Goal: Task Accomplishment & Management: Manage account settings

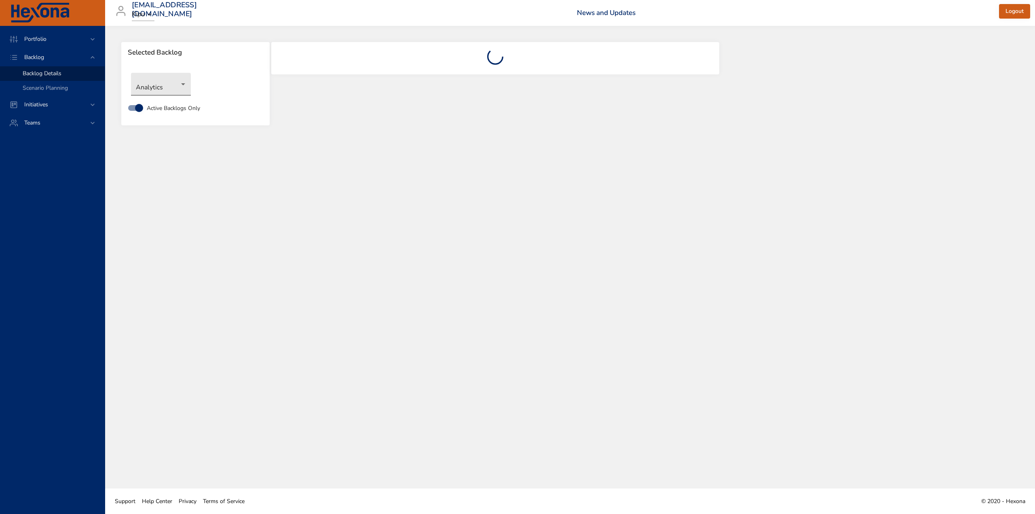
click at [176, 84] on body "Portfolio Backlog Backlog Details Scenario Planning Initiatives Teams [EMAIL_AD…" at bounding box center [517, 257] width 1035 height 514
click at [153, 205] on li "Labs" at bounding box center [161, 204] width 60 height 13
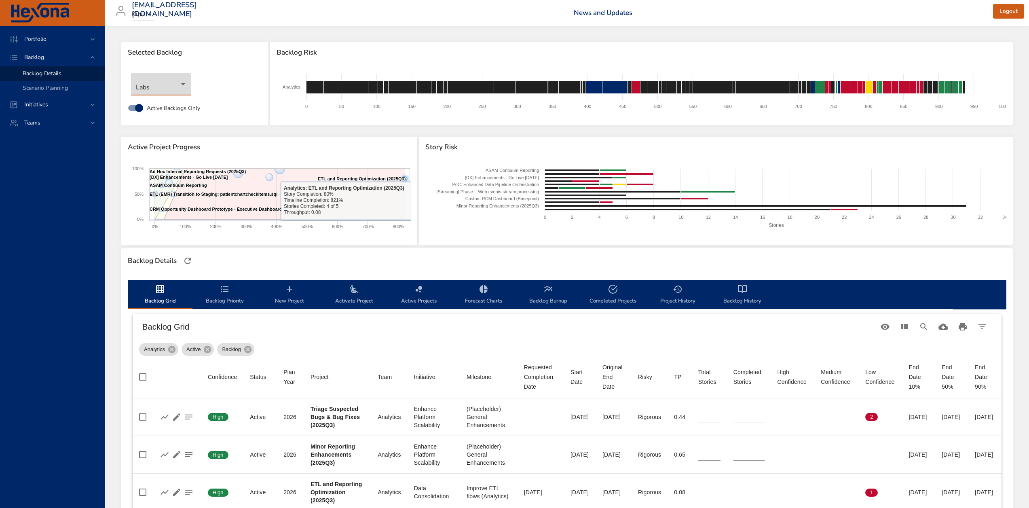
type input "*"
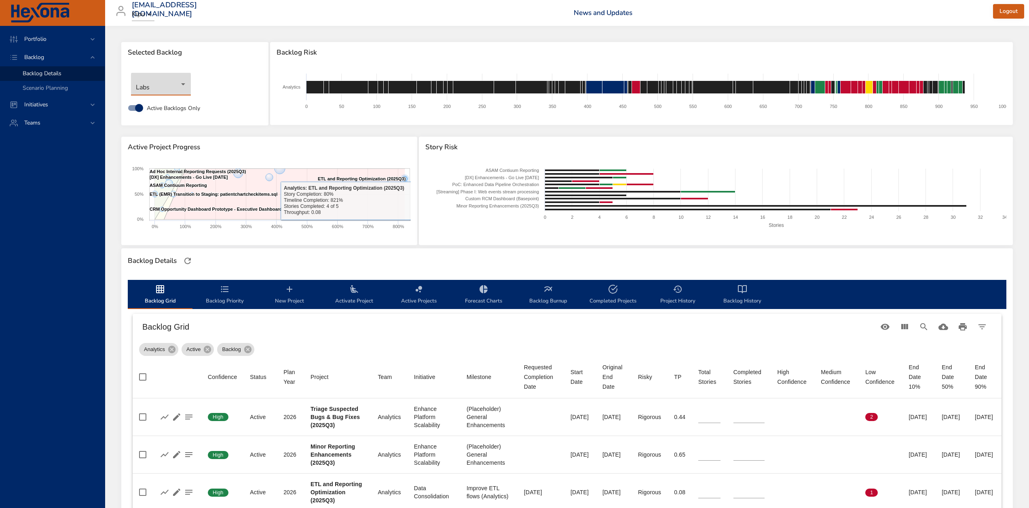
type input "*"
type input "**"
type input "*"
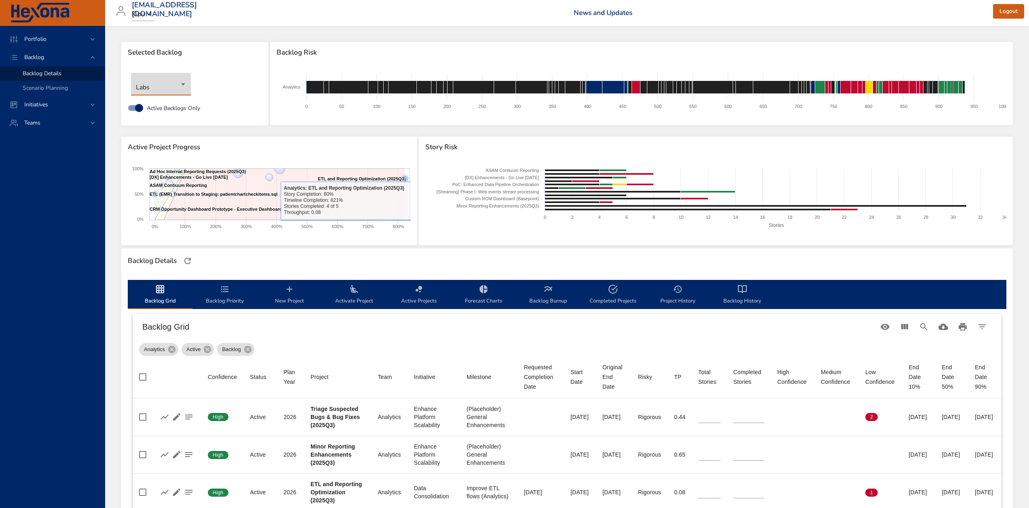
type input "*"
type input "**"
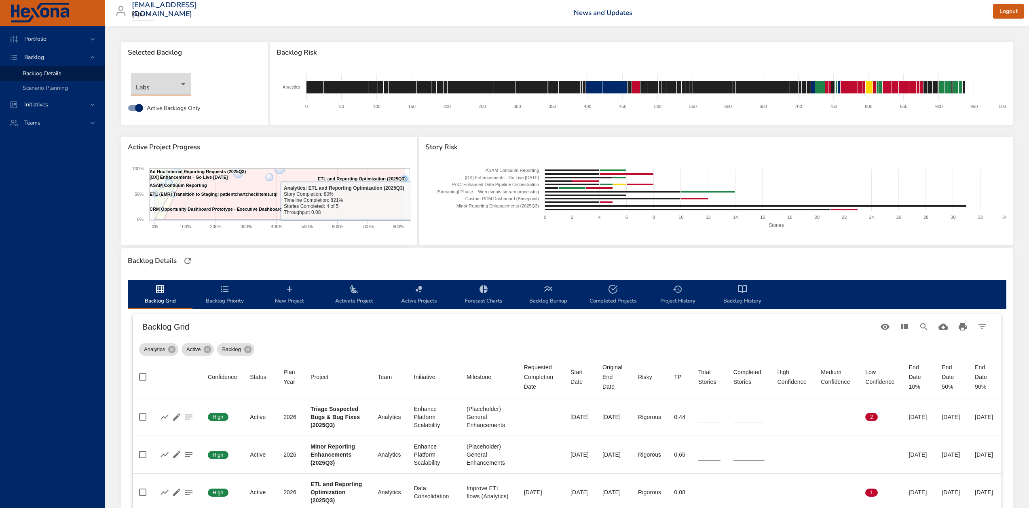
type input "**"
type input "*"
type input "**"
type input "*"
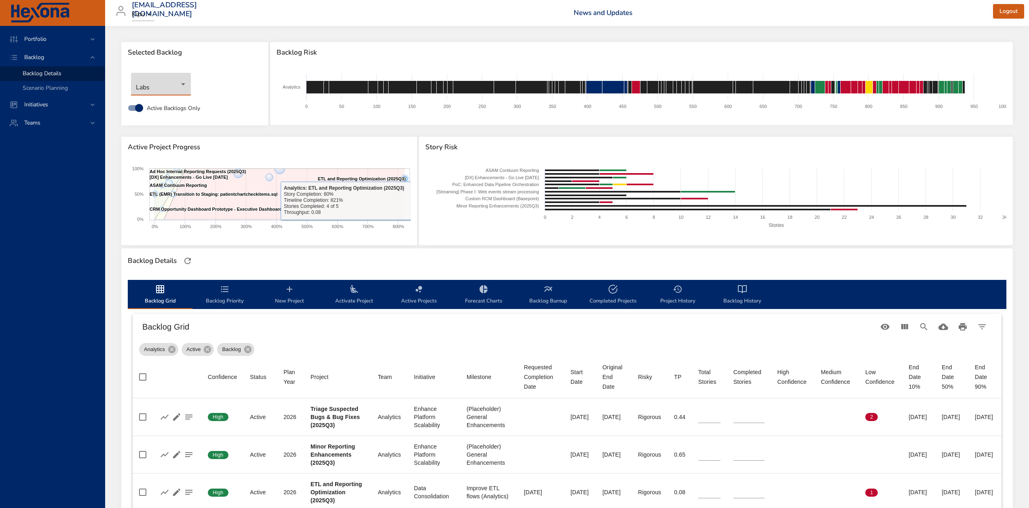
type input "*"
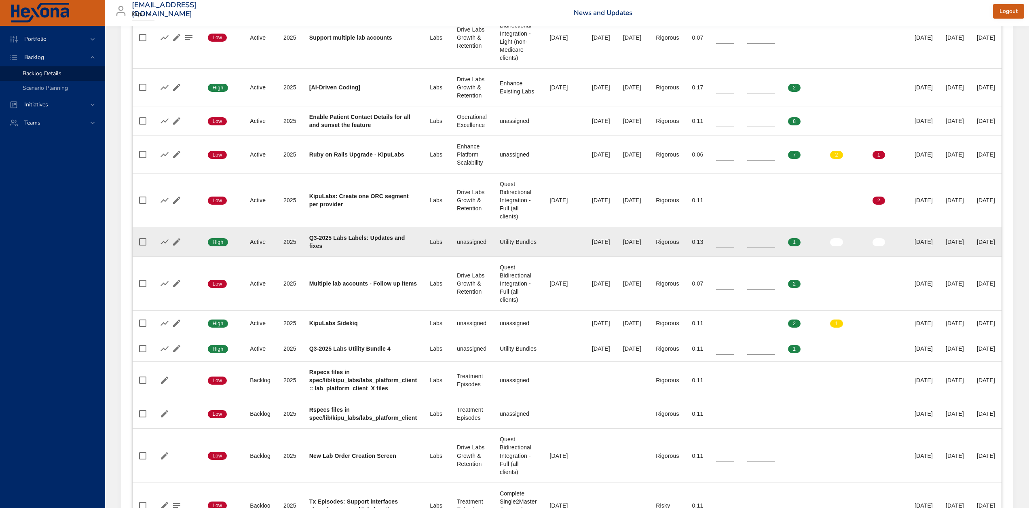
scroll to position [404, 0]
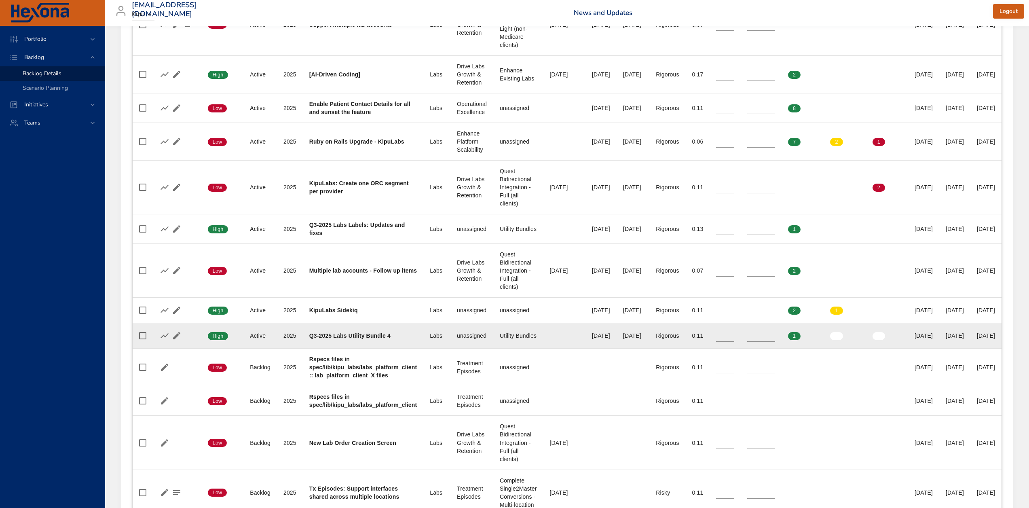
click at [734, 334] on input "*" at bounding box center [725, 336] width 18 height 12
type input "*"
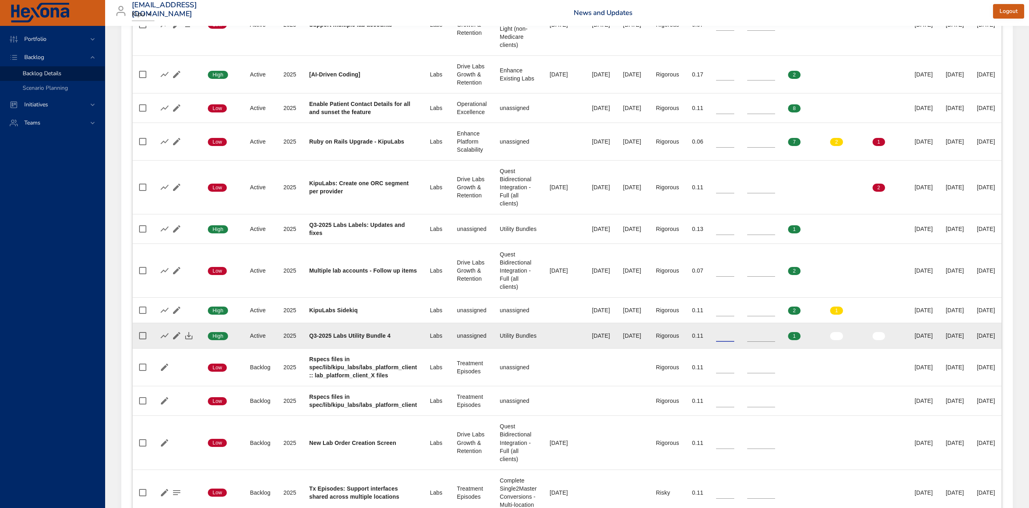
click at [734, 334] on input "*" at bounding box center [725, 336] width 18 height 12
click at [775, 333] on input "*" at bounding box center [761, 336] width 28 height 12
type input "*"
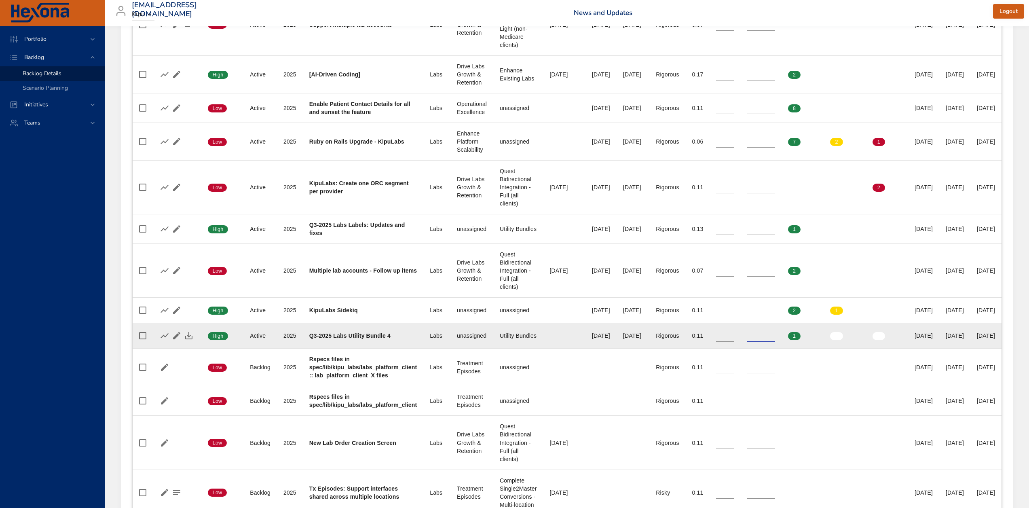
click at [775, 333] on input "*" at bounding box center [761, 336] width 28 height 12
click at [188, 335] on icon "button" at bounding box center [188, 335] width 7 height 7
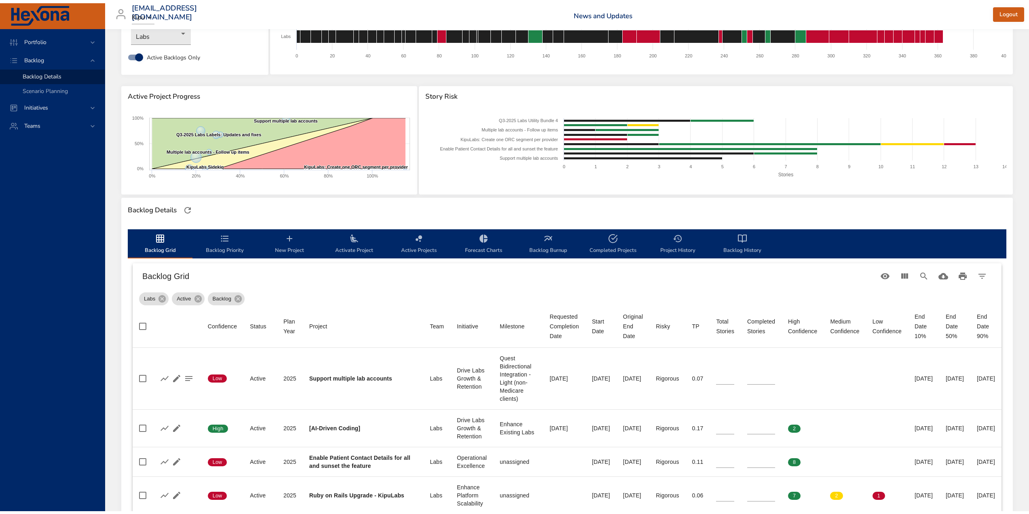
scroll to position [0, 0]
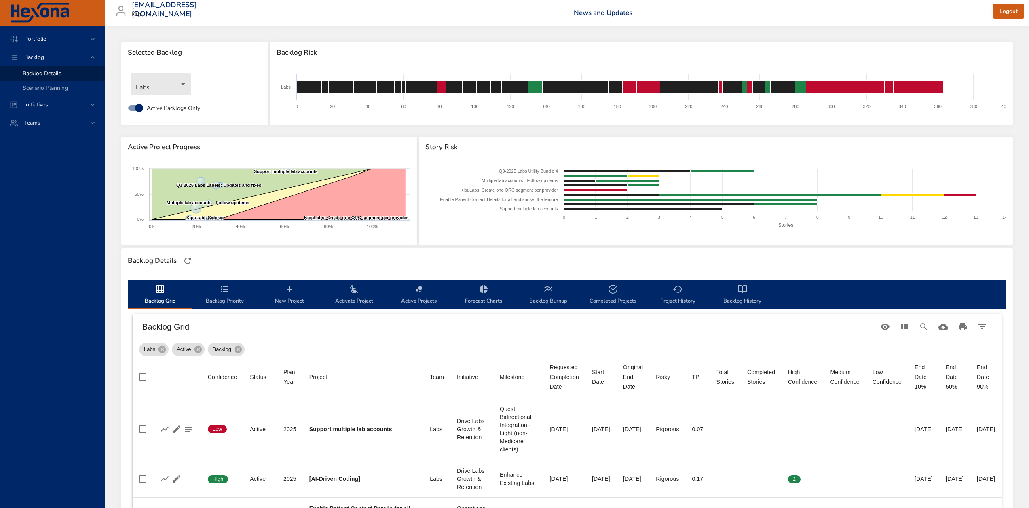
click at [229, 295] on span "Backlog Priority" at bounding box center [224, 294] width 55 height 21
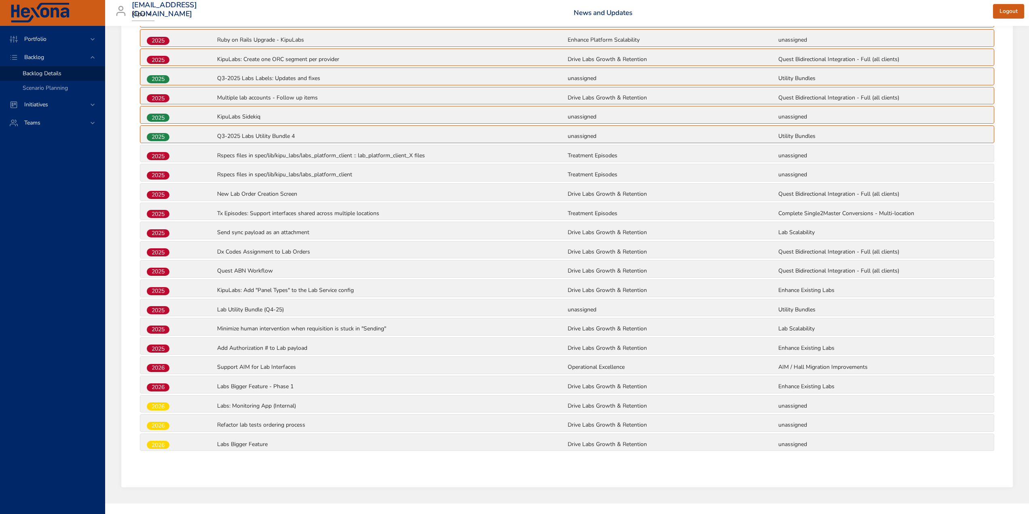
scroll to position [386, 0]
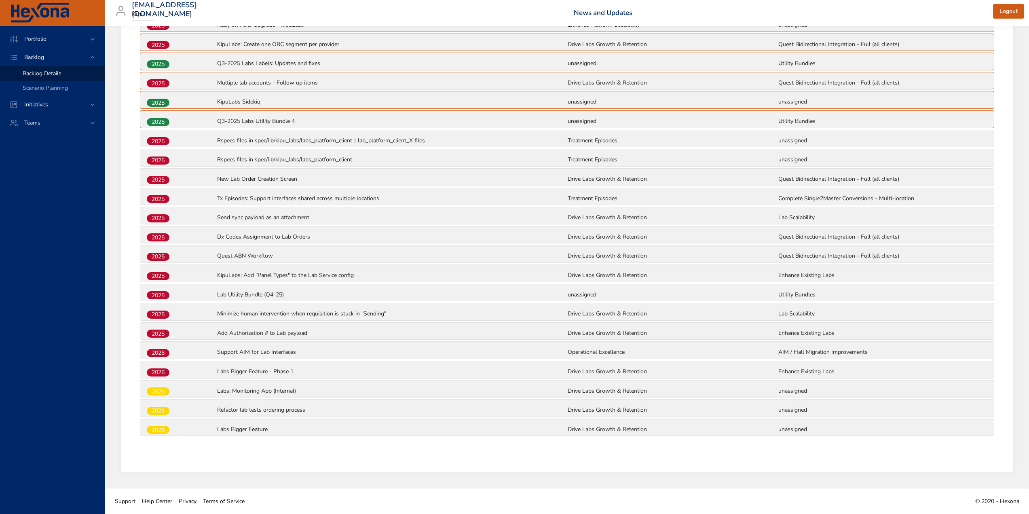
click at [164, 179] on span "2025" at bounding box center [158, 180] width 23 height 8
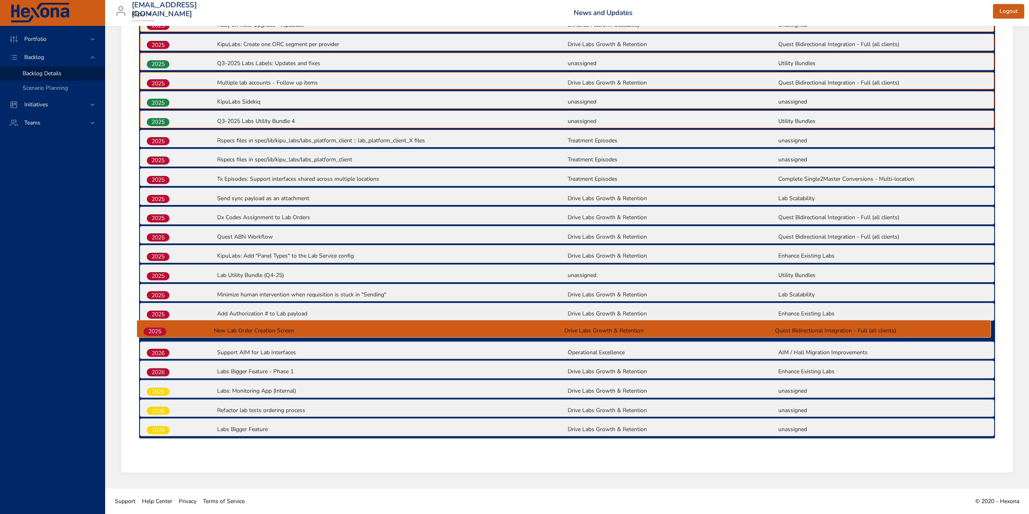
drag, startPoint x: 164, startPoint y: 179, endPoint x: 161, endPoint y: 336, distance: 157.4
click at [161, 336] on div "2025 Support multiple lab accounts Drive Labs Growth & Retention Quest Bidirect…" at bounding box center [567, 197] width 856 height 483
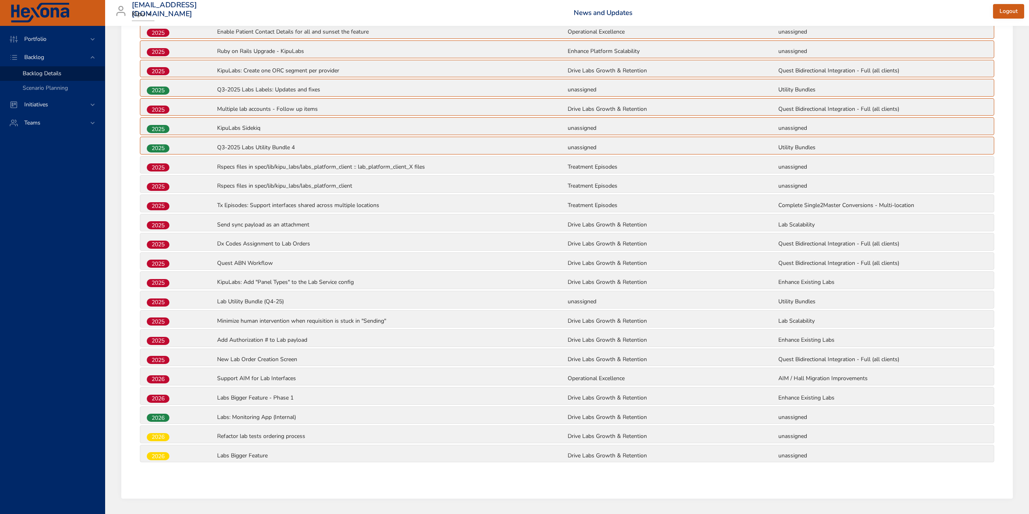
scroll to position [345, 0]
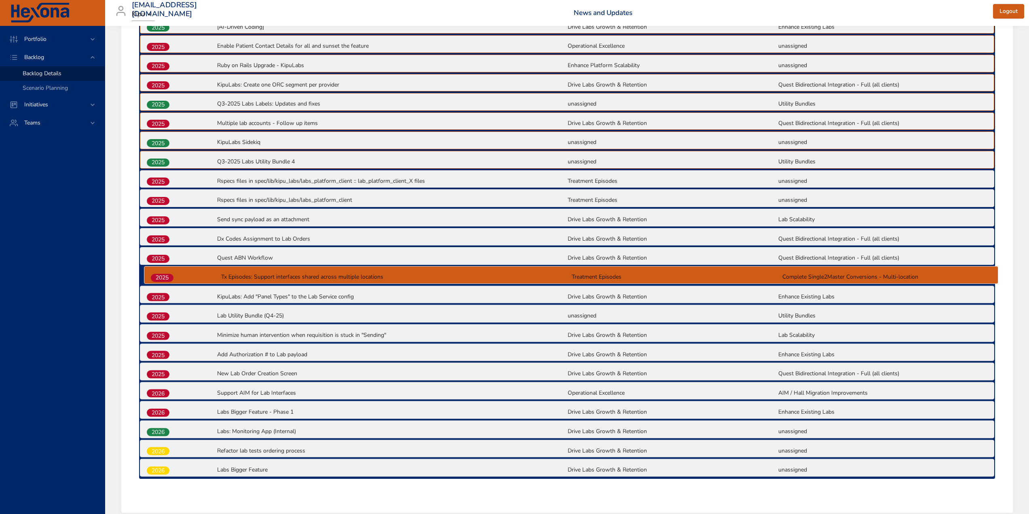
drag, startPoint x: 158, startPoint y: 220, endPoint x: 162, endPoint y: 280, distance: 60.4
click at [162, 280] on div "2025 Support multiple lab accounts Drive Labs Growth & Retention Quest Bidirect…" at bounding box center [567, 237] width 856 height 483
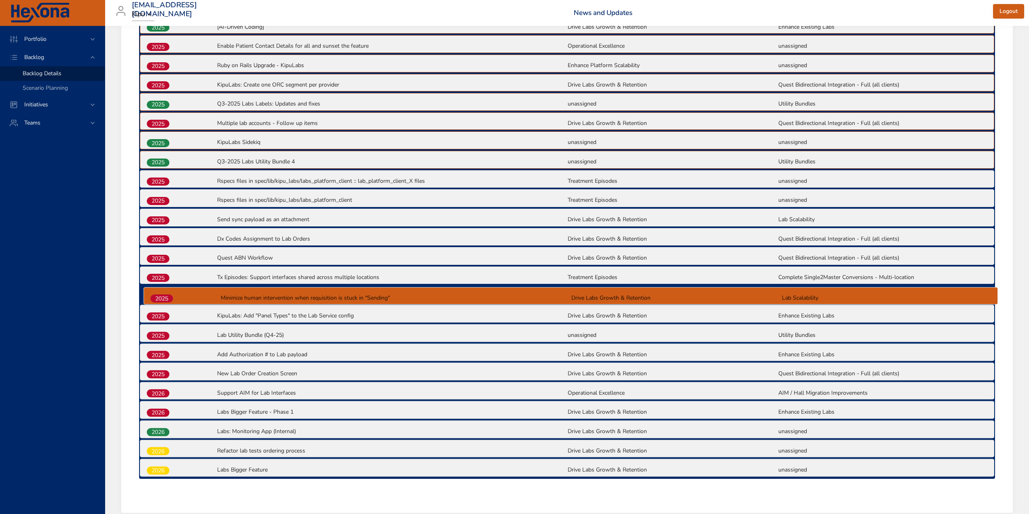
drag, startPoint x: 161, startPoint y: 336, endPoint x: 165, endPoint y: 295, distance: 41.0
click at [165, 295] on div "2025 Support multiple lab accounts Drive Labs Growth & Retention Quest Bidirect…" at bounding box center [567, 237] width 856 height 483
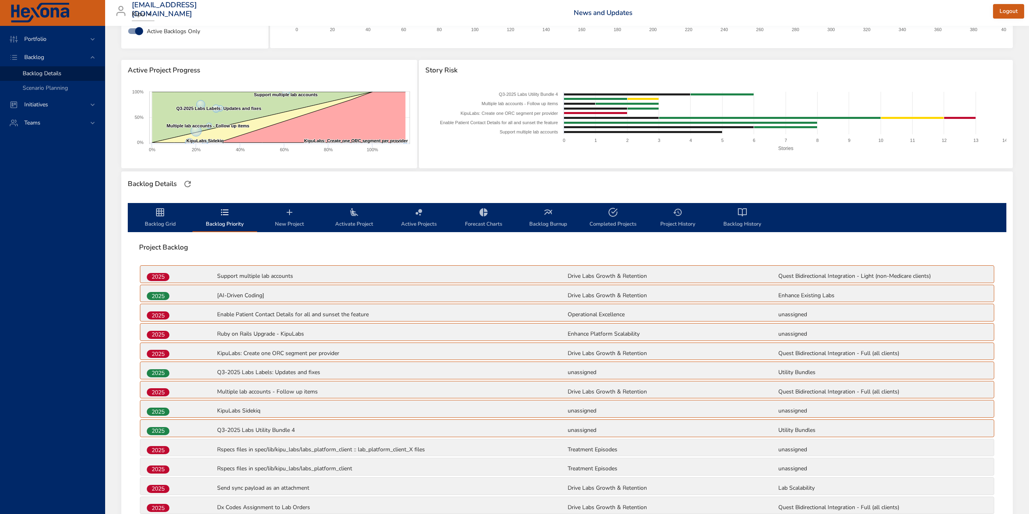
scroll to position [62, 0]
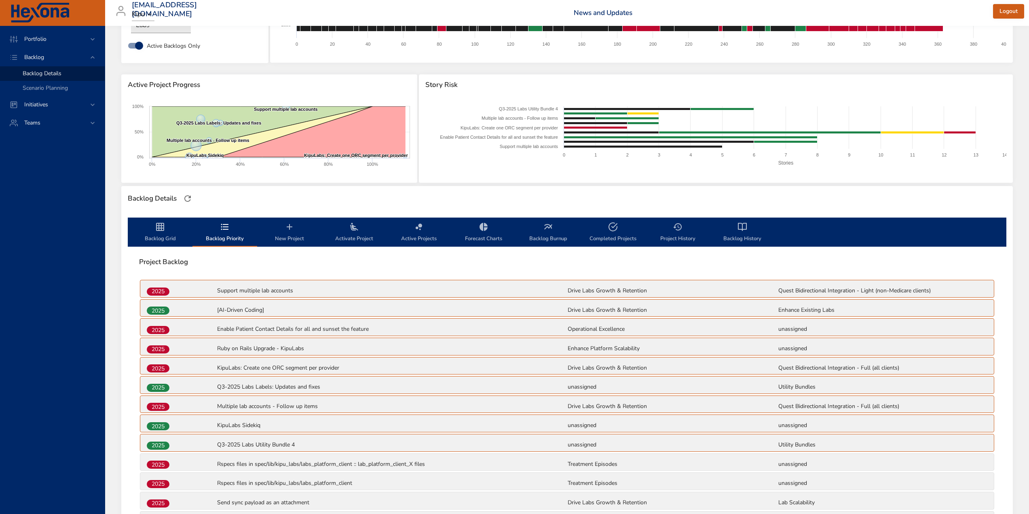
click at [288, 237] on span "New Project" at bounding box center [289, 232] width 55 height 21
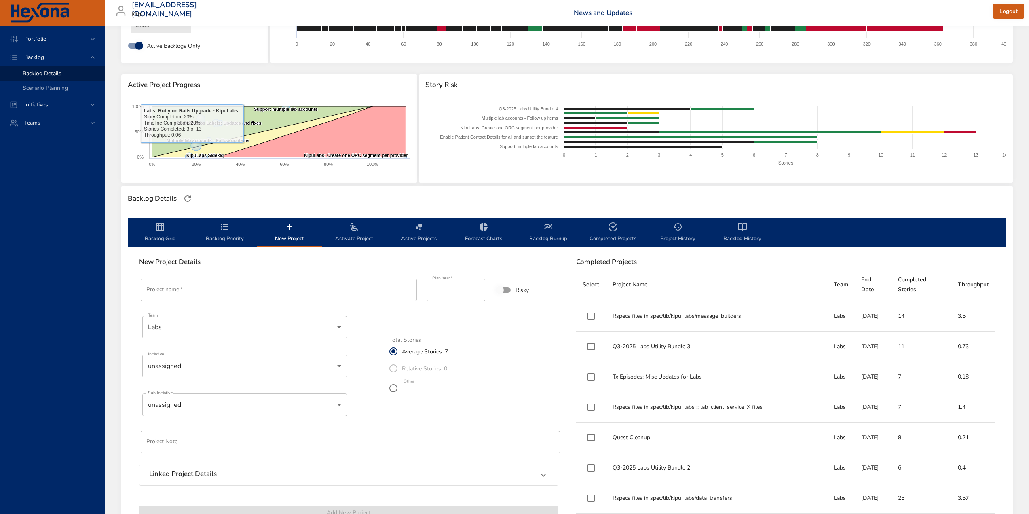
click at [224, 288] on input "Project name   *" at bounding box center [279, 290] width 276 height 23
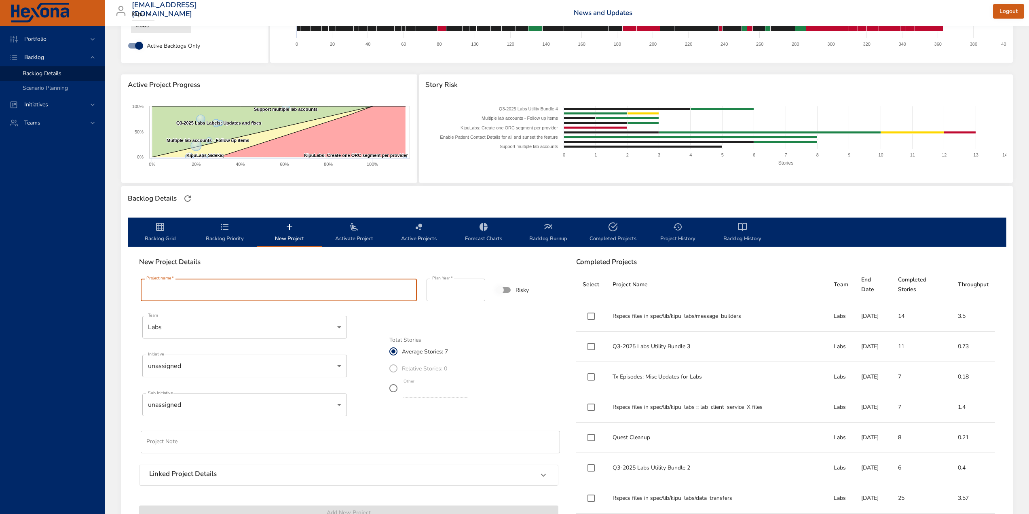
paste input "**********"
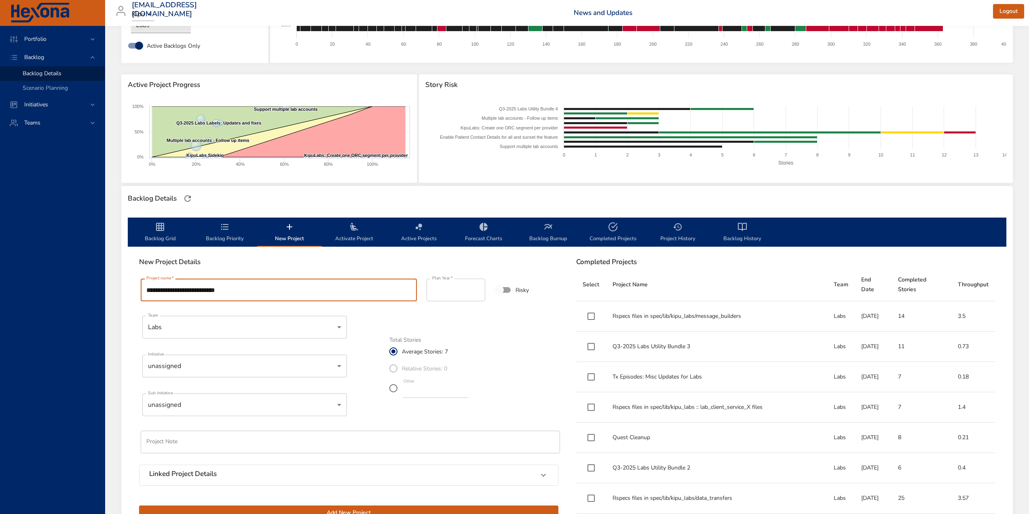
type input "**********"
type input "*"
click at [468, 394] on input "*" at bounding box center [436, 391] width 65 height 13
click at [186, 367] on body "Portfolio Backlog Backlog Details Scenario Planning Initiatives Teams [EMAIL_AD…" at bounding box center [514, 195] width 1029 height 514
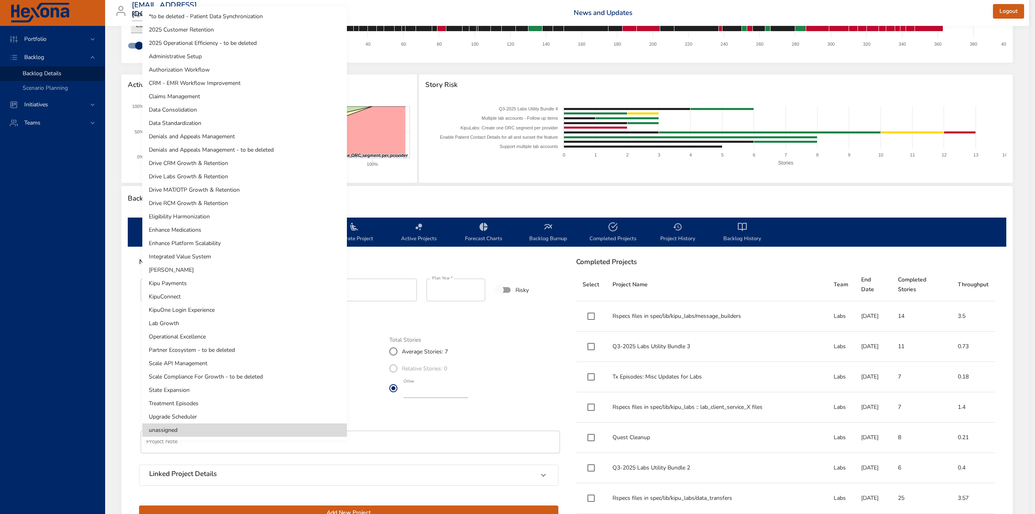
click at [181, 324] on li "Lab Growth" at bounding box center [244, 323] width 205 height 13
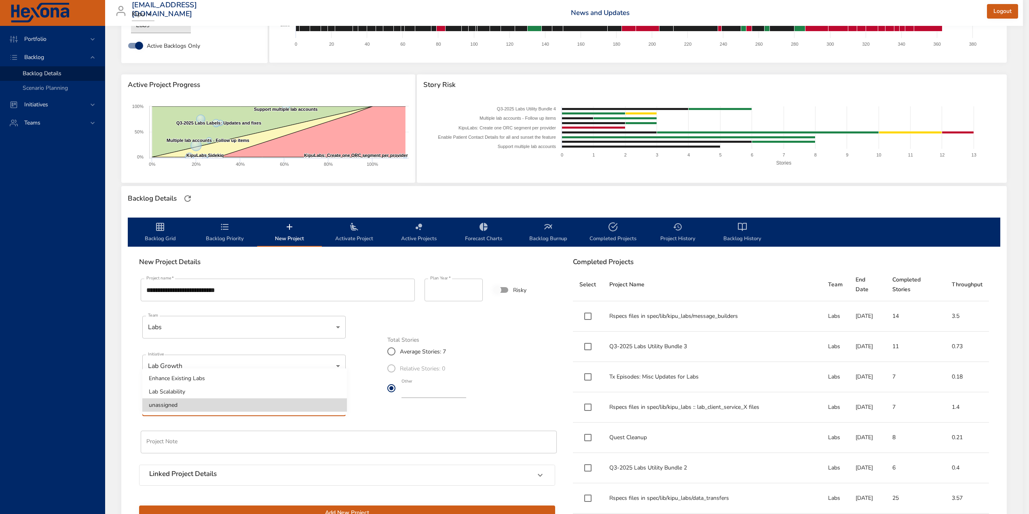
click at [165, 404] on body "Portfolio Backlog Backlog Details Scenario Planning Initiatives Teams [EMAIL_AD…" at bounding box center [514, 195] width 1029 height 514
click at [115, 375] on div at bounding box center [517, 257] width 1035 height 514
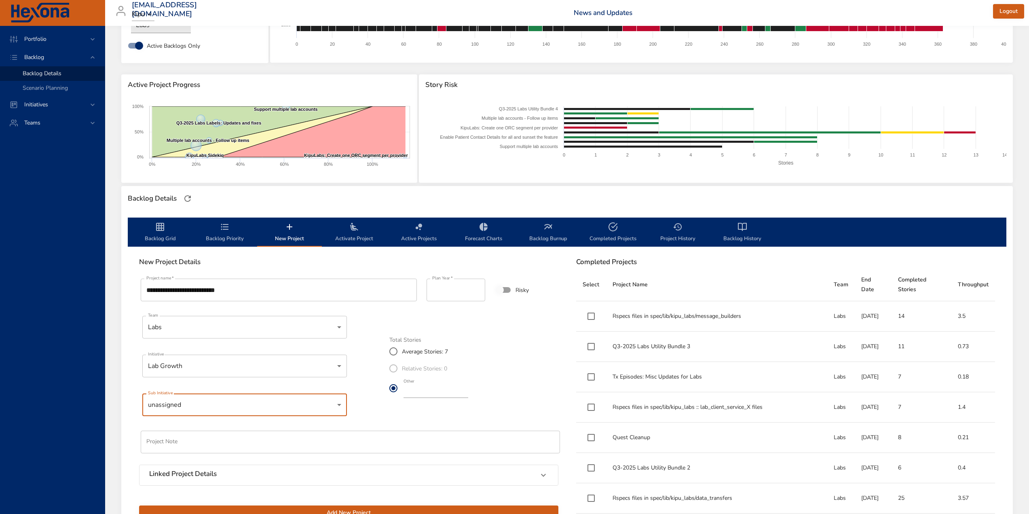
click at [171, 366] on body "Portfolio Backlog Backlog Details Scenario Planning Initiatives Teams [EMAIL_AD…" at bounding box center [514, 195] width 1029 height 514
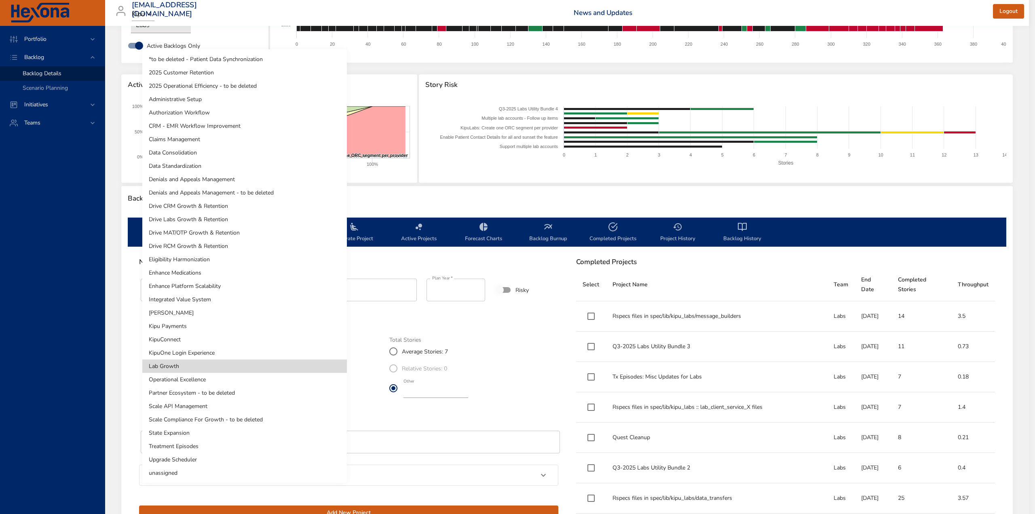
click at [213, 223] on li "Drive Labs Growth & Retention" at bounding box center [244, 219] width 205 height 13
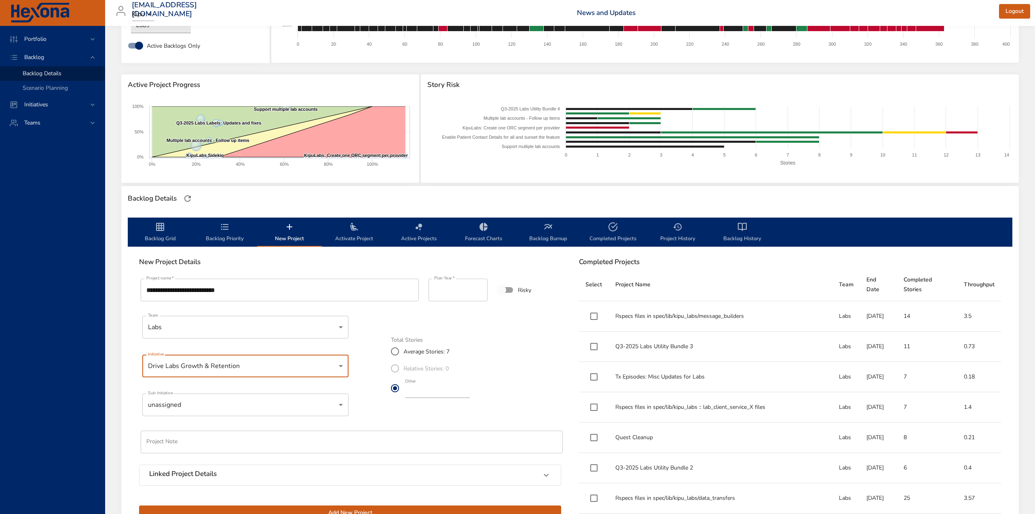
click at [187, 406] on body "Portfolio Backlog Backlog Details Scenario Planning Initiatives Teams [EMAIL_AD…" at bounding box center [517, 195] width 1035 height 514
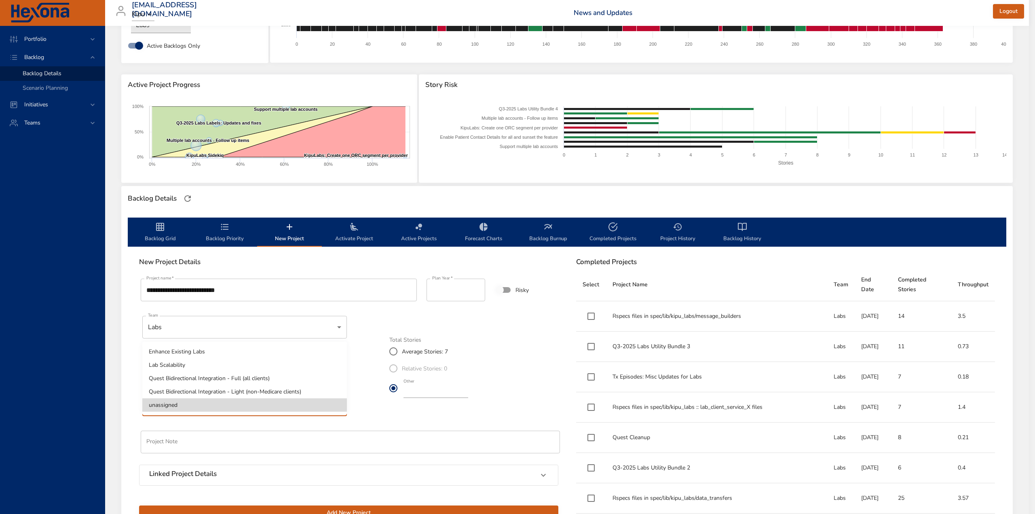
click at [236, 389] on li "Quest Bidirectional Integration - Light (non-Medicare clients)" at bounding box center [244, 391] width 205 height 13
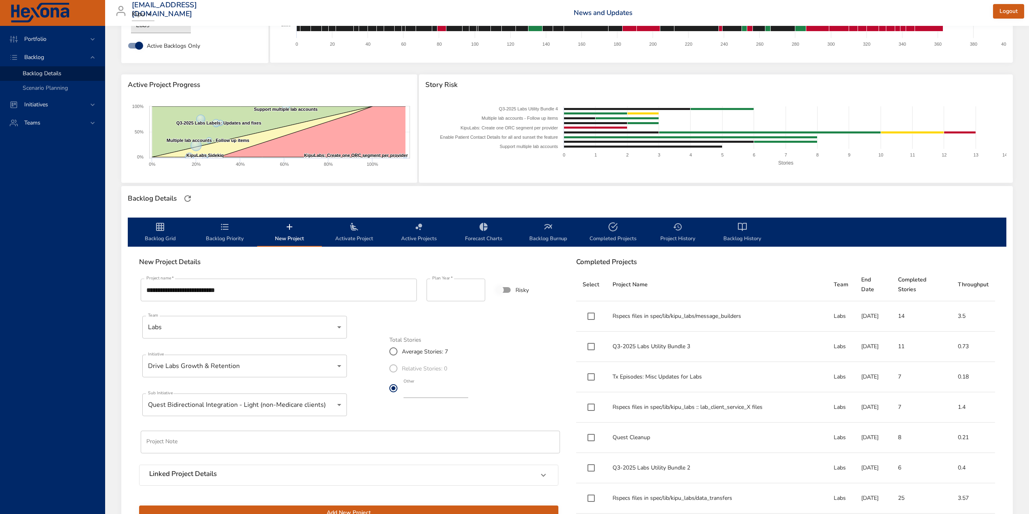
click at [401, 417] on div "**********" at bounding box center [348, 398] width 429 height 253
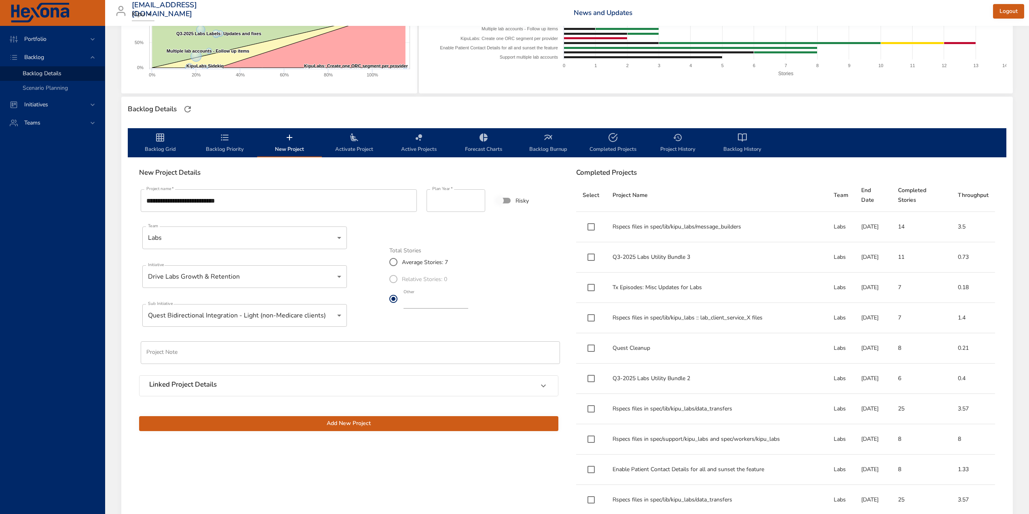
scroll to position [184, 0]
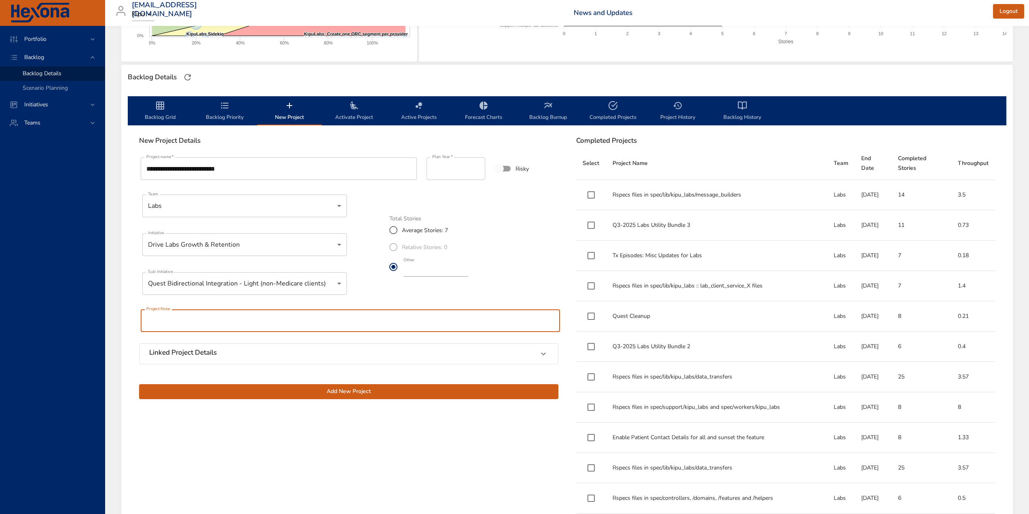
click at [184, 315] on input "text" at bounding box center [350, 320] width 419 height 23
click at [198, 349] on h6 "Linked Project Details" at bounding box center [183, 353] width 68 height 8
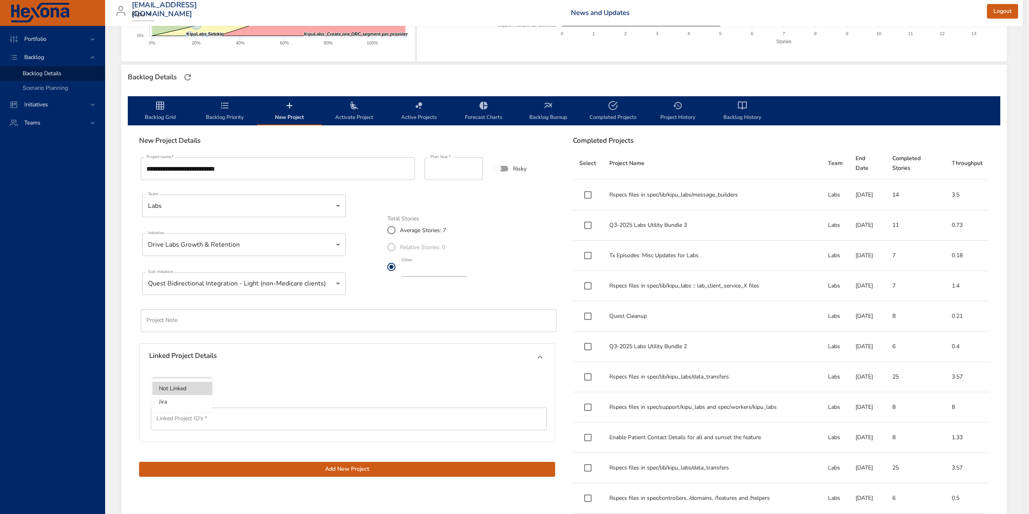
click at [187, 330] on body "Portfolio Backlog Backlog Details Scenario Planning Initiatives Teams [EMAIL_AD…" at bounding box center [514, 73] width 1029 height 514
click at [171, 402] on li "Jira" at bounding box center [182, 401] width 60 height 13
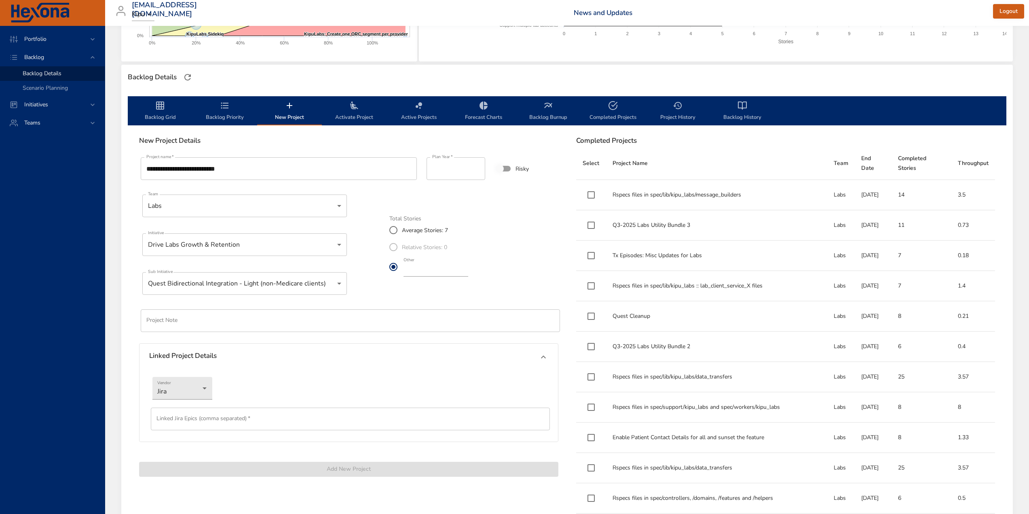
click at [201, 420] on input "text" at bounding box center [350, 419] width 399 height 23
paste input "*********"
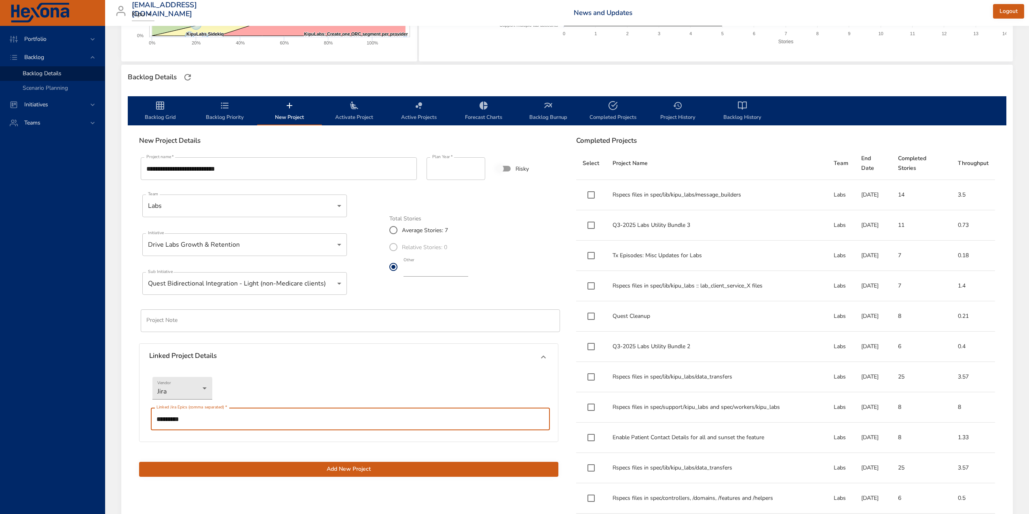
type input "*********"
click at [354, 470] on span "Add New Project" at bounding box center [349, 469] width 406 height 10
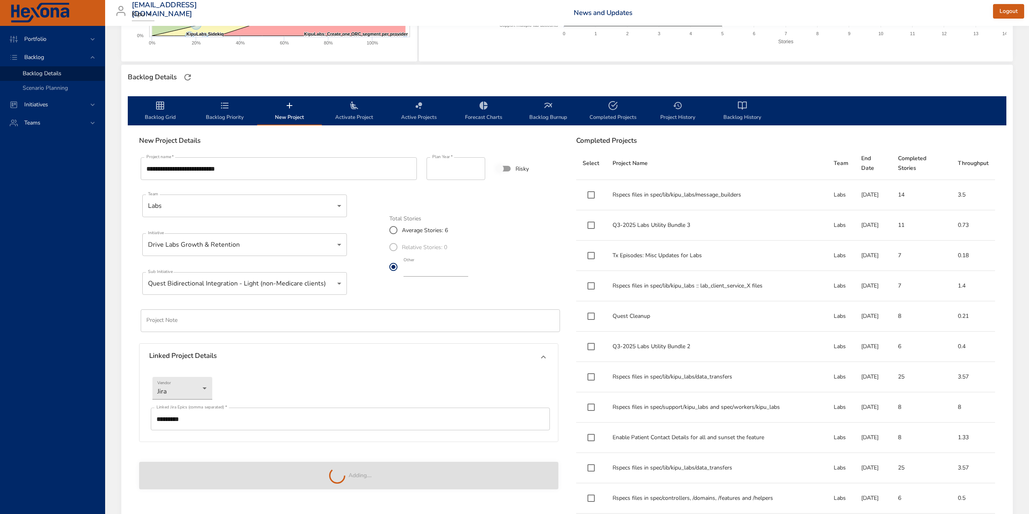
type input "*"
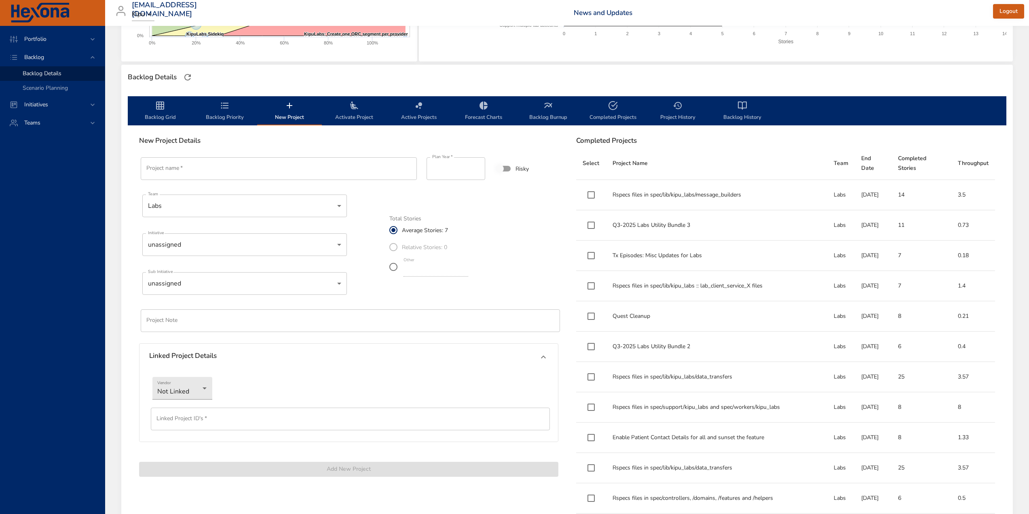
click at [215, 112] on span "Backlog Priority" at bounding box center [224, 111] width 55 height 21
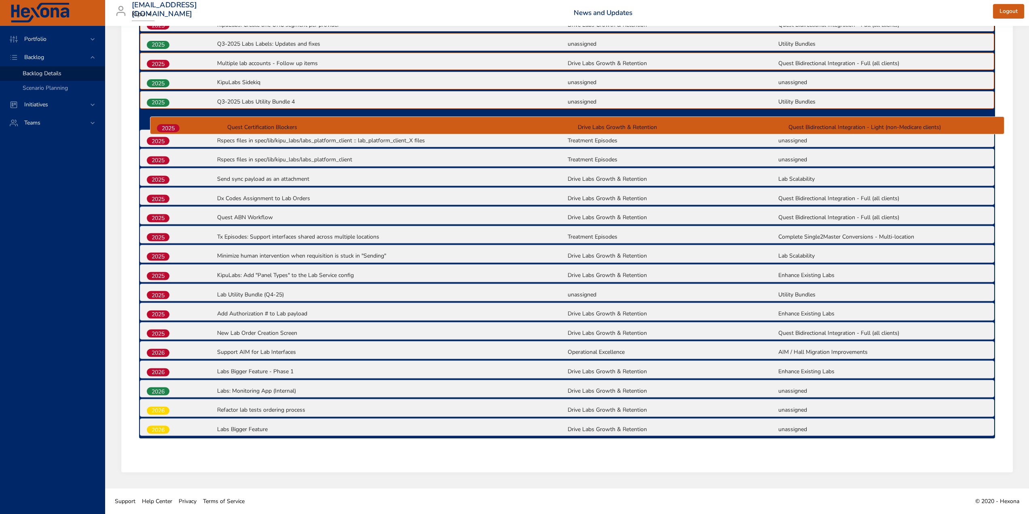
scroll to position [400, 0]
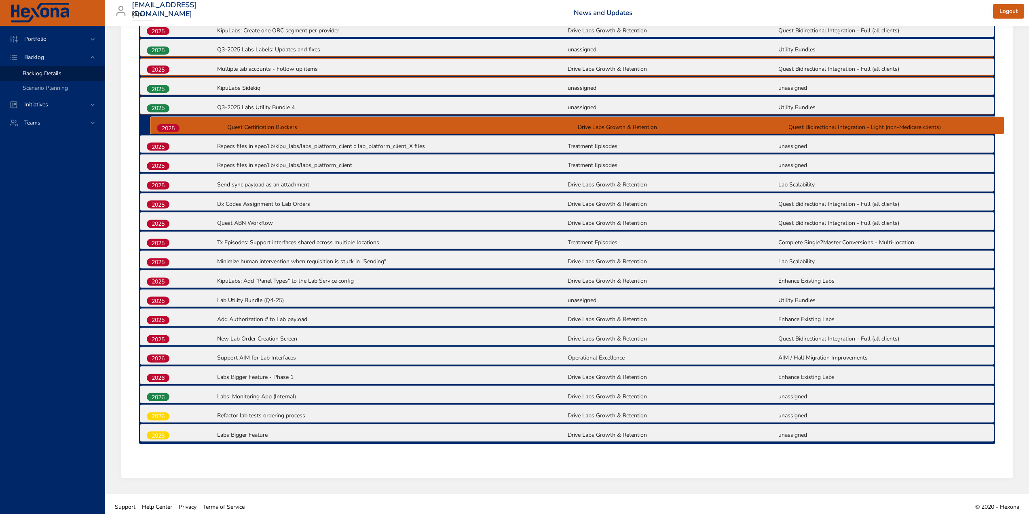
drag, startPoint x: 157, startPoint y: 432, endPoint x: 167, endPoint y: 127, distance: 305.1
click at [167, 127] on div "2025 Support multiple lab accounts Drive Labs Growth & Retention Quest Bidirect…" at bounding box center [567, 193] width 856 height 502
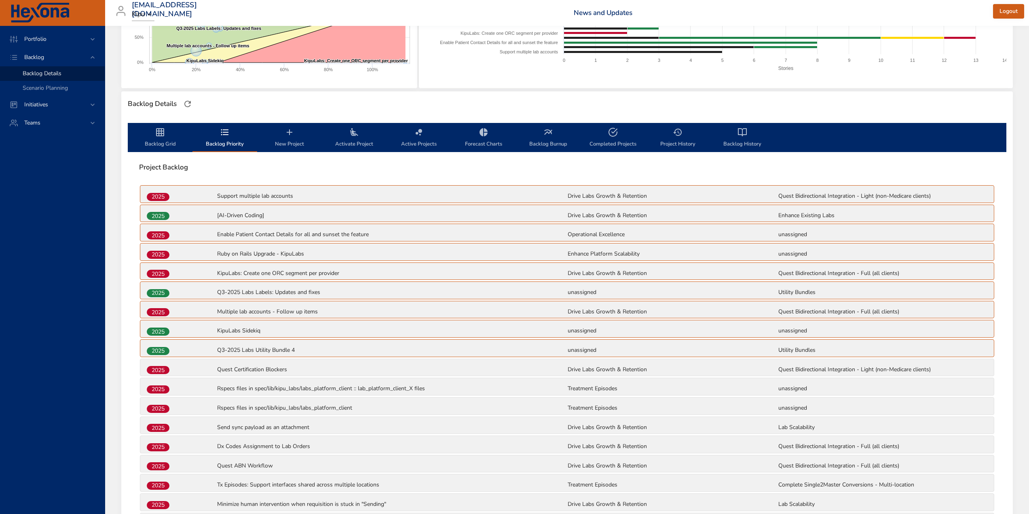
scroll to position [0, 0]
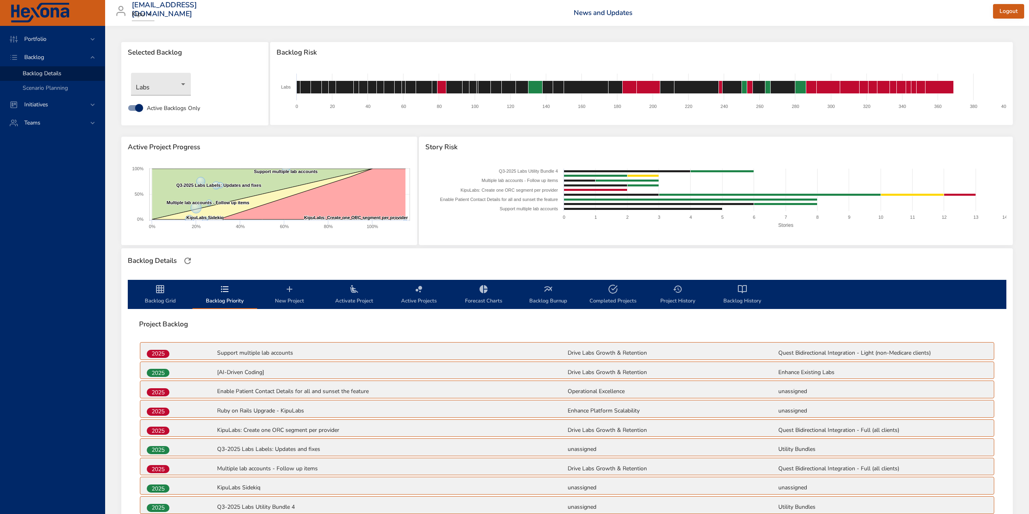
click at [358, 304] on span "Activate Project" at bounding box center [354, 294] width 55 height 21
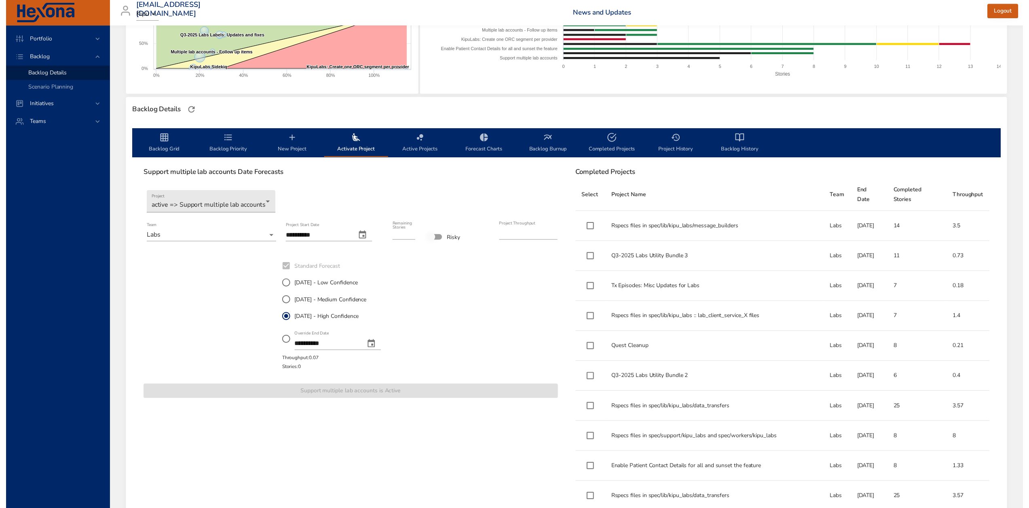
scroll to position [162, 0]
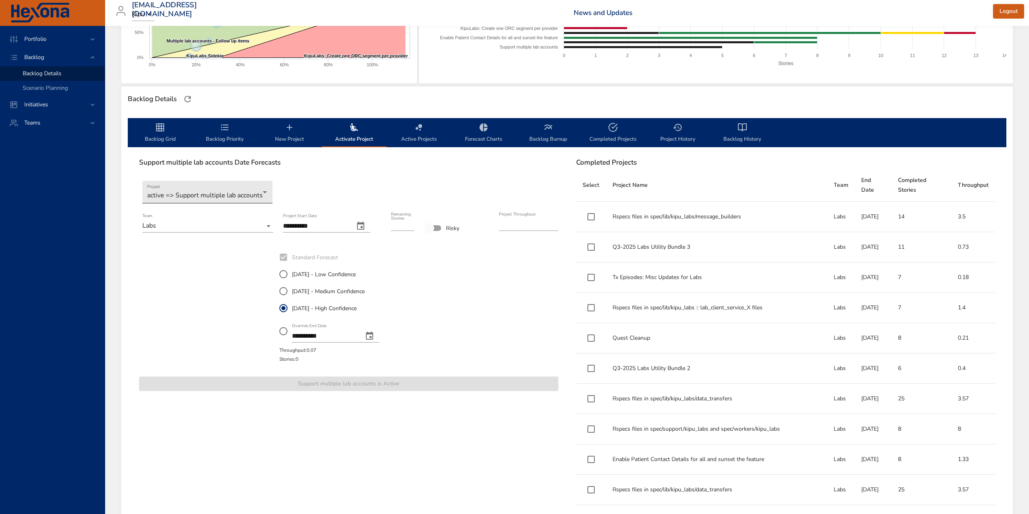
click at [184, 191] on body "Portfolio Backlog Backlog Details Scenario Planning Initiatives Teams [EMAIL_AD…" at bounding box center [514, 95] width 1029 height 514
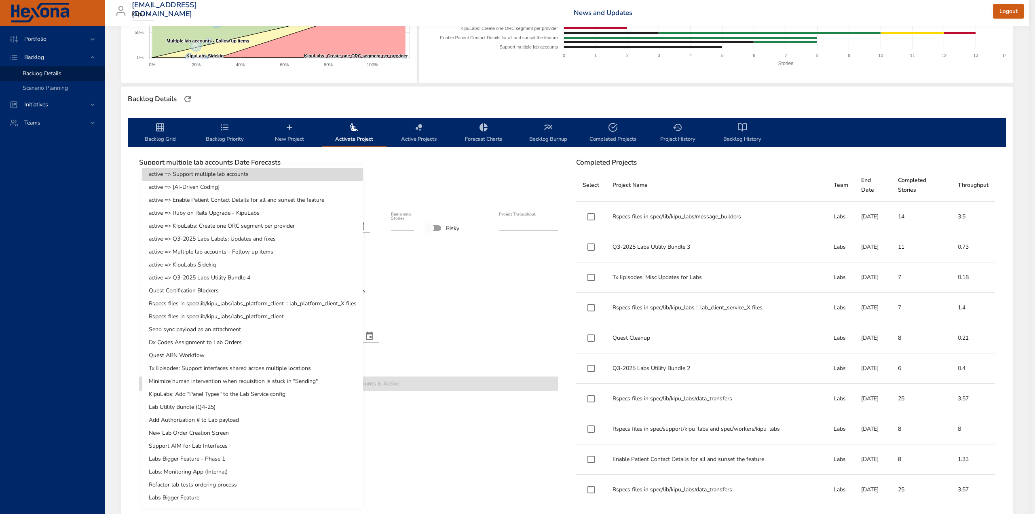
click at [176, 289] on li "Quest Certification Blockers" at bounding box center [252, 290] width 221 height 13
type input "*"
type input "****"
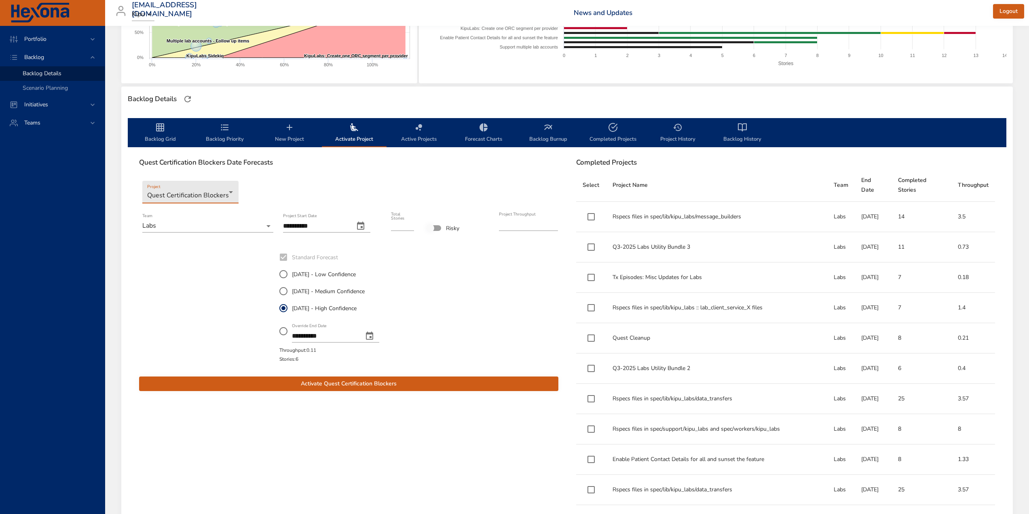
click at [361, 384] on span "Activate Quest Certification Blockers" at bounding box center [349, 384] width 406 height 10
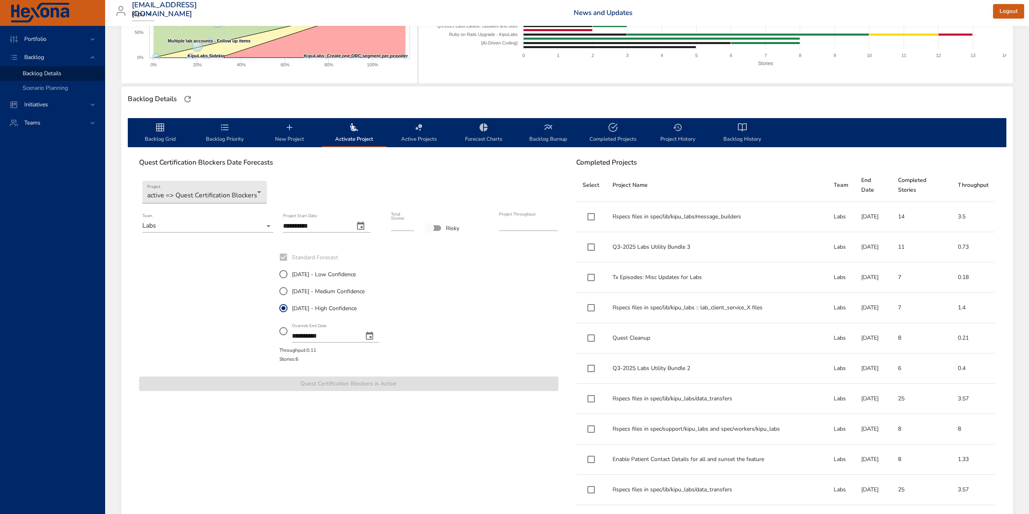
click at [150, 140] on span "Backlog Grid" at bounding box center [160, 133] width 55 height 21
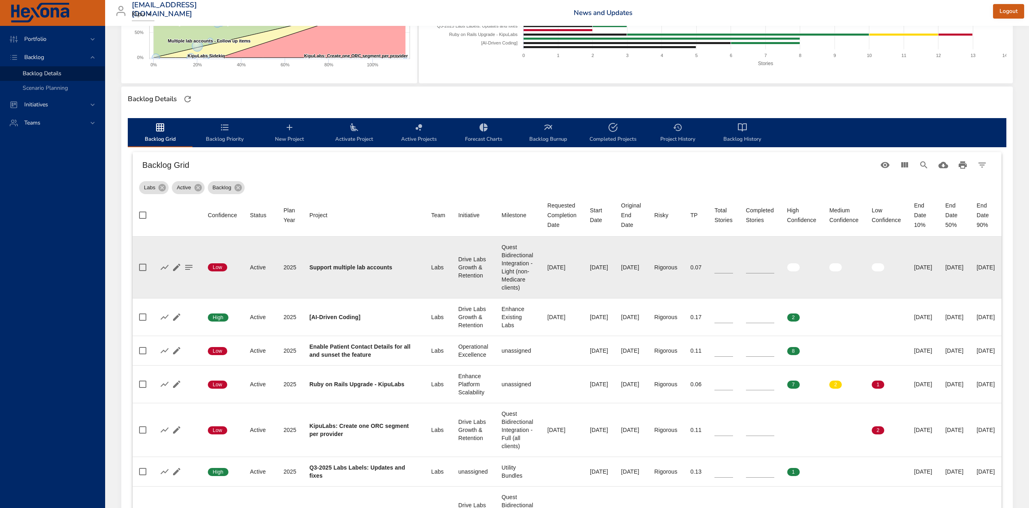
click at [774, 269] on input "*" at bounding box center [760, 267] width 28 height 12
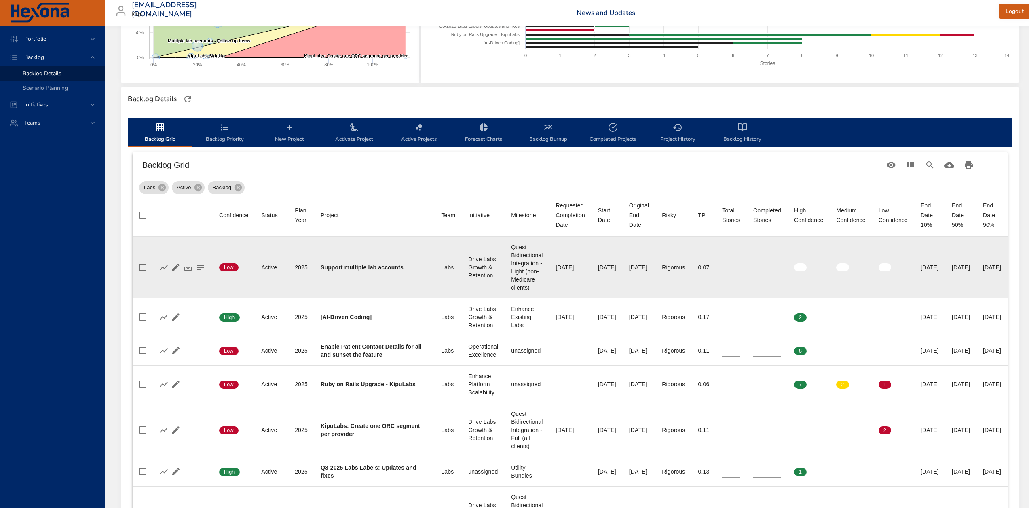
click at [781, 269] on input "*" at bounding box center [767, 267] width 28 height 12
type input "*"
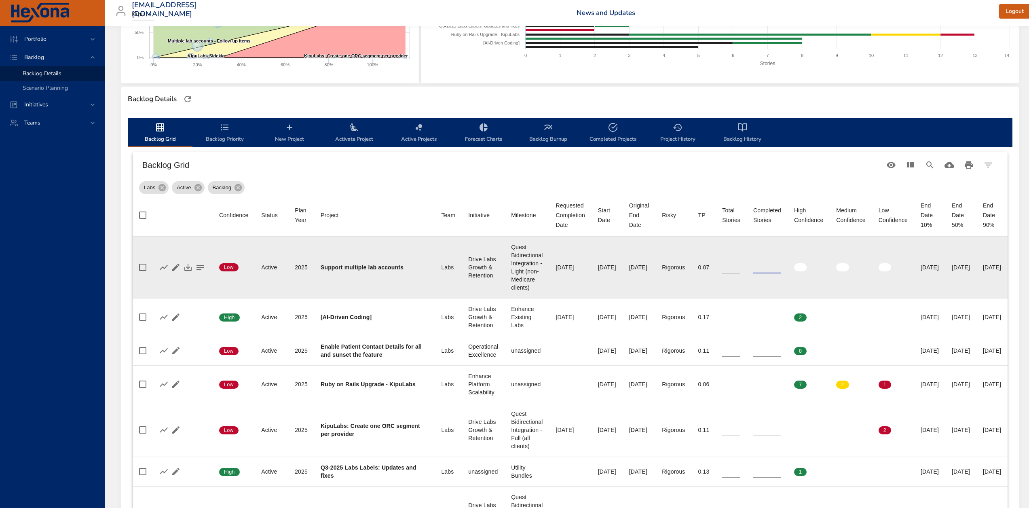
click at [781, 269] on input "*" at bounding box center [767, 267] width 28 height 12
drag, startPoint x: 186, startPoint y: 267, endPoint x: 193, endPoint y: 272, distance: 9.3
click at [186, 267] on icon "button" at bounding box center [188, 267] width 10 height 10
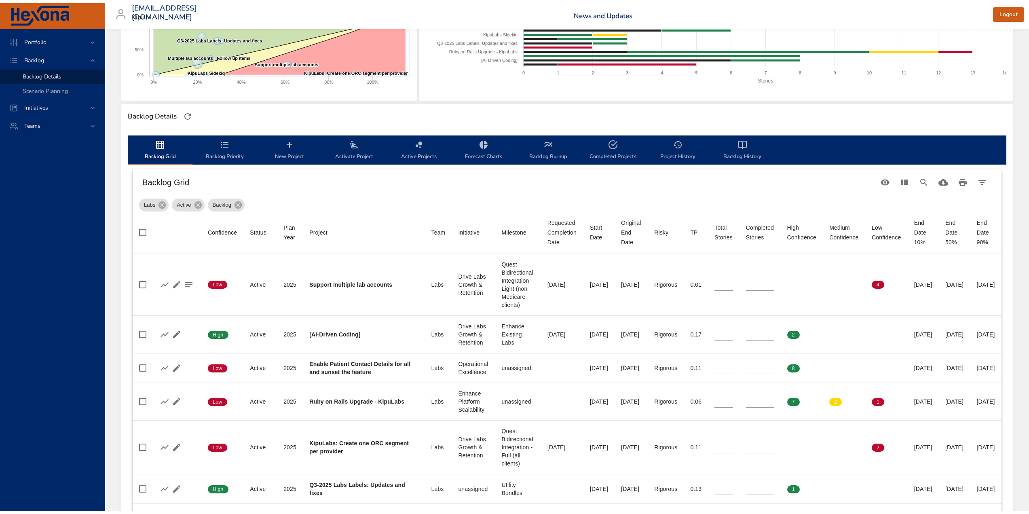
scroll to position [40, 0]
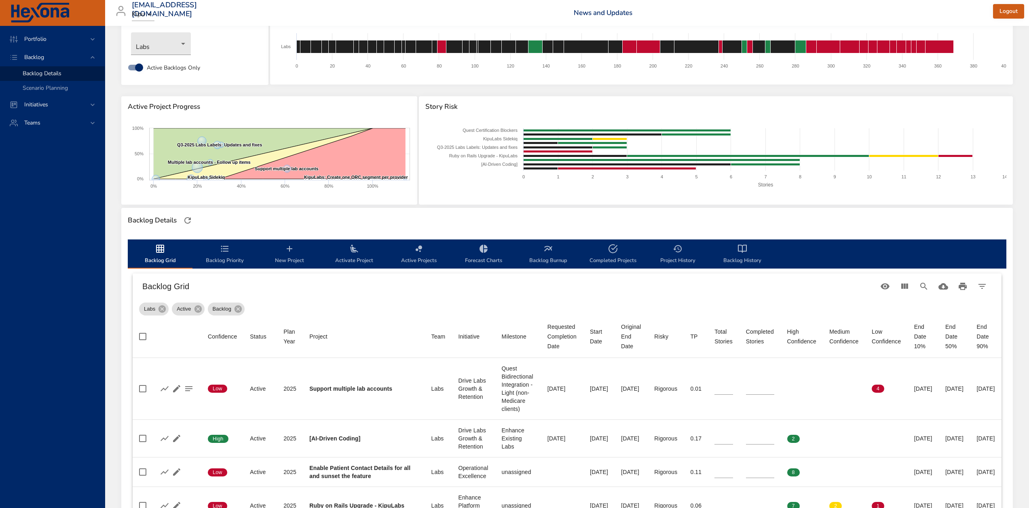
click at [352, 264] on span "Activate Project" at bounding box center [354, 254] width 55 height 21
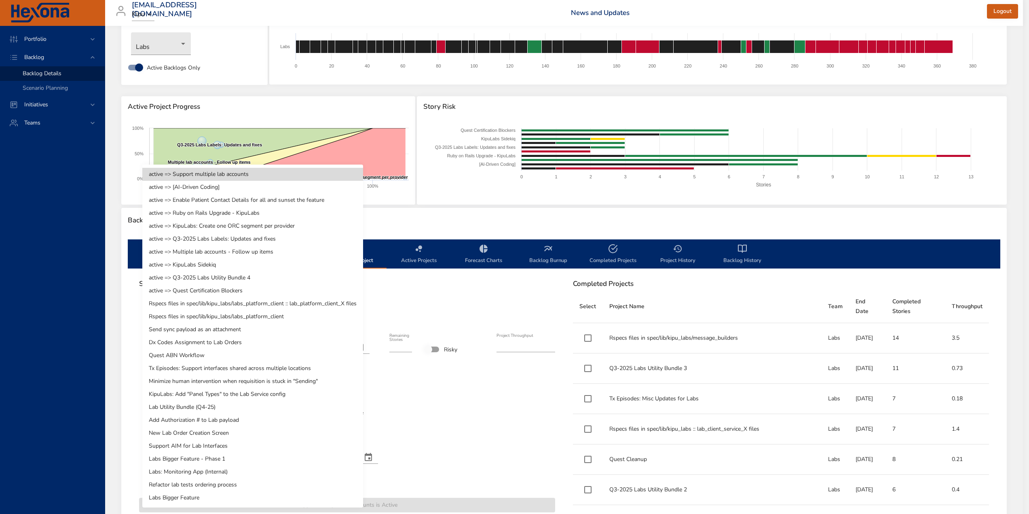
click at [244, 321] on body "Portfolio Backlog Backlog Details Scenario Planning Initiatives Teams [EMAIL_AD…" at bounding box center [514, 217] width 1029 height 514
click at [218, 301] on li "Rspecs files in spec/lib/kipu_labs/labs_platform_client :: lab_platform_client_…" at bounding box center [252, 303] width 221 height 13
type input "**"
type input "****"
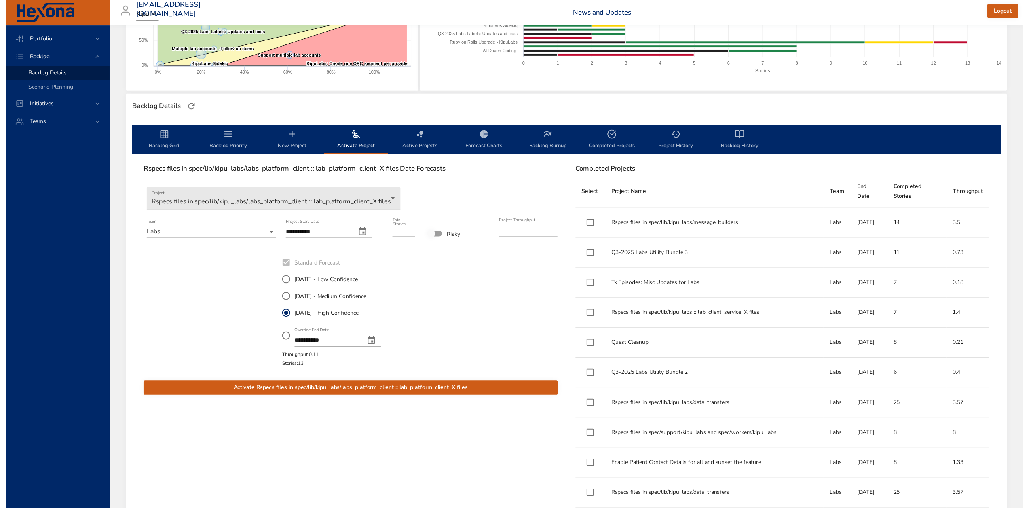
scroll to position [162, 0]
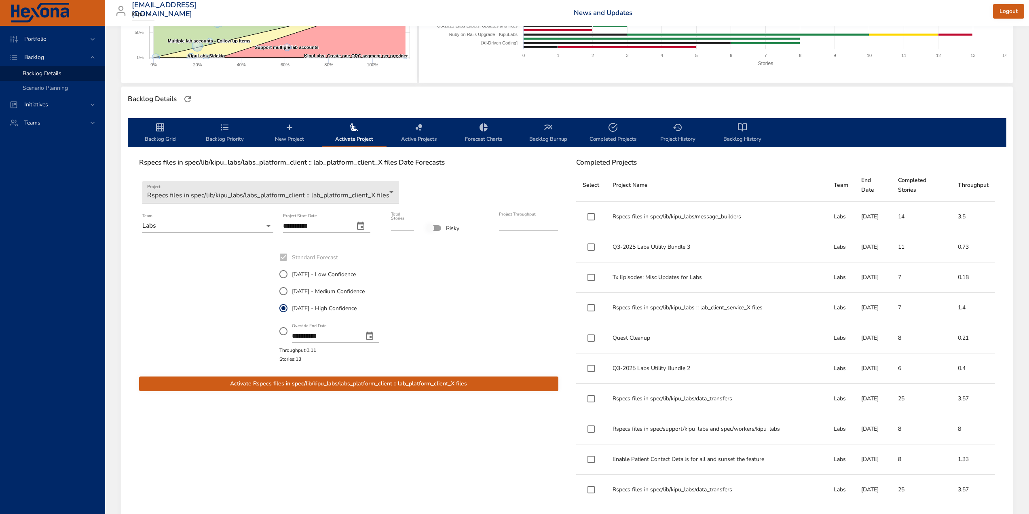
click at [415, 387] on span "Activate Rspecs files in spec/lib/kipu_labs/labs_platform_client :: lab_platfor…" at bounding box center [349, 384] width 406 height 10
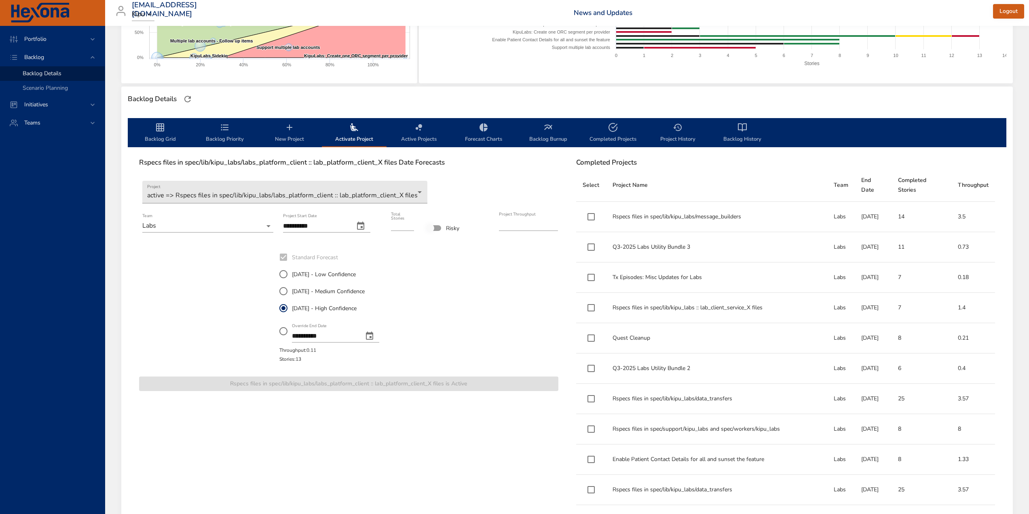
click at [152, 129] on span "Backlog Grid" at bounding box center [160, 133] width 55 height 21
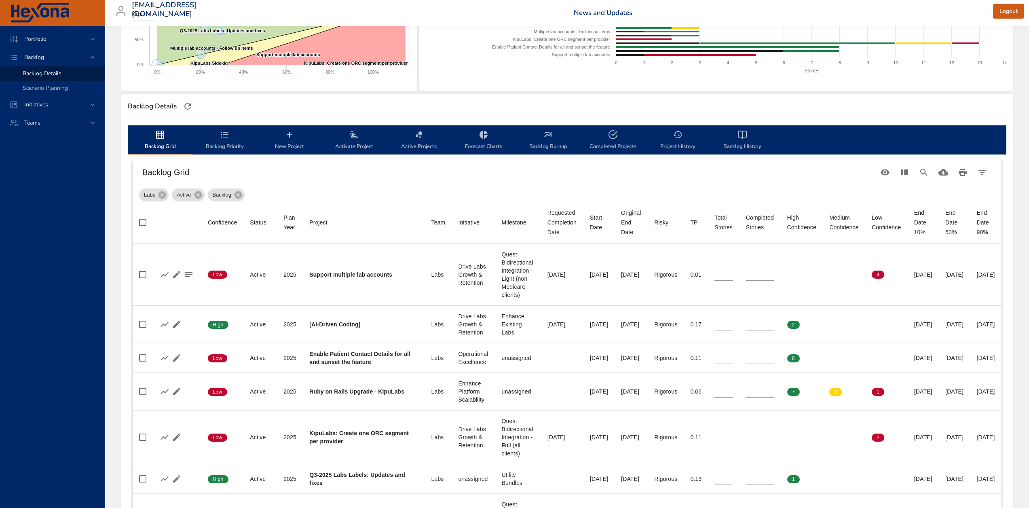
scroll to position [0, 0]
